Goal: Check status: Check status

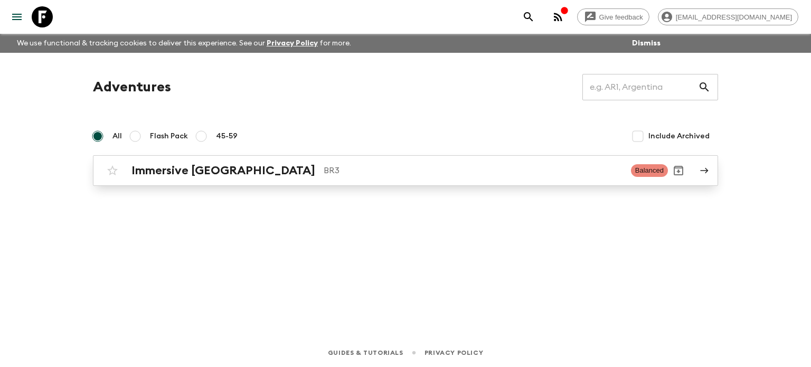
click at [655, 169] on span "Balanced" at bounding box center [649, 170] width 37 height 13
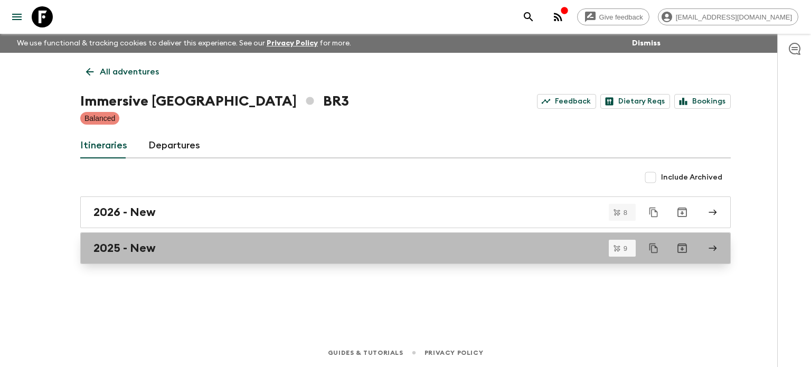
click at [712, 249] on icon at bounding box center [712, 247] width 9 height 9
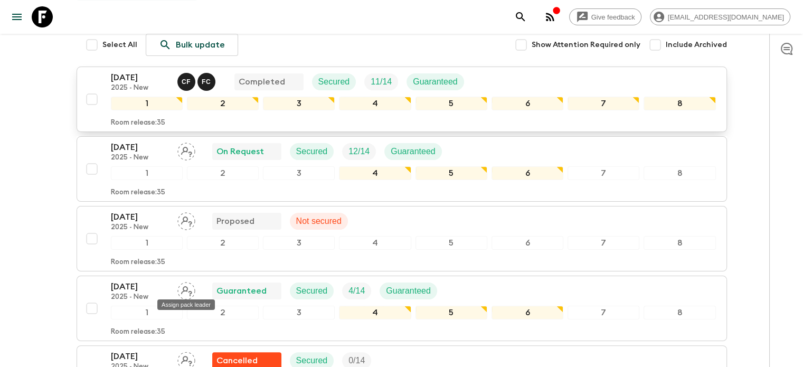
scroll to position [211, 0]
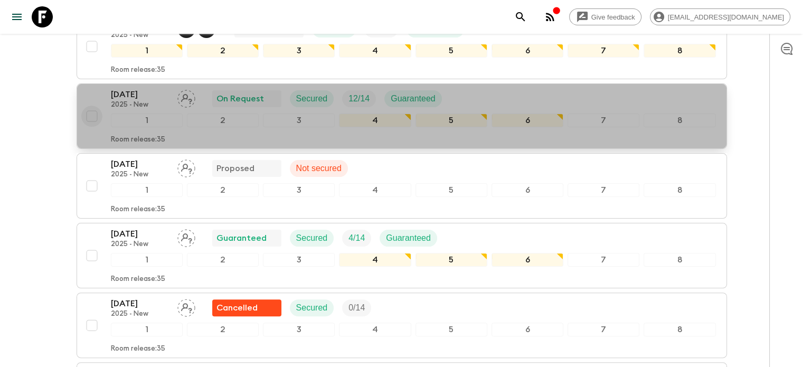
click at [93, 112] on input "checkbox" at bounding box center [91, 116] width 21 height 21
checkbox input "true"
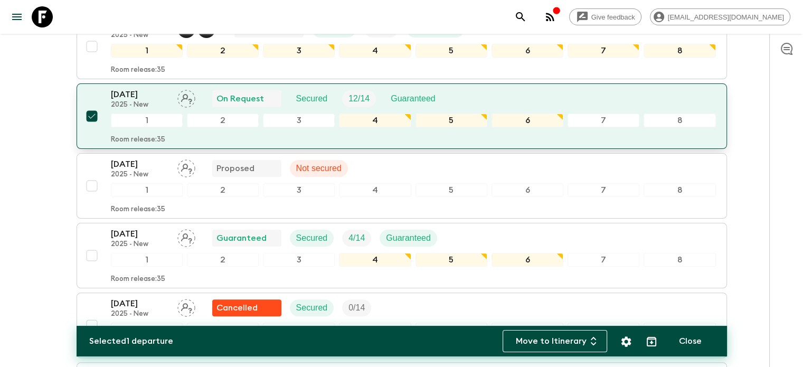
click at [137, 95] on p "[DATE]" at bounding box center [140, 94] width 58 height 13
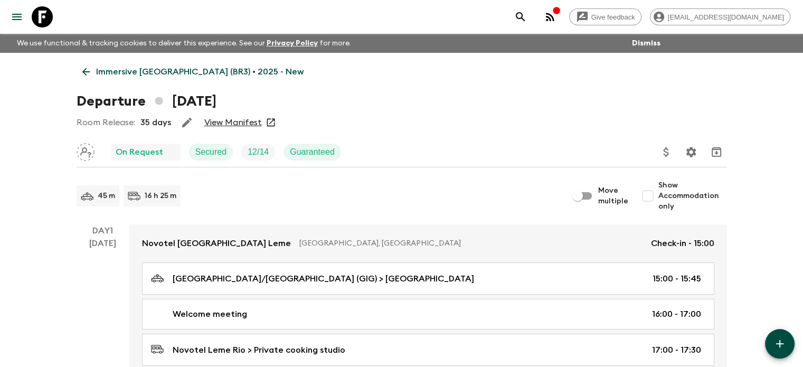
click at [241, 118] on link "View Manifest" at bounding box center [233, 122] width 58 height 11
